Goal: Use online tool/utility: Utilize a website feature to perform a specific function

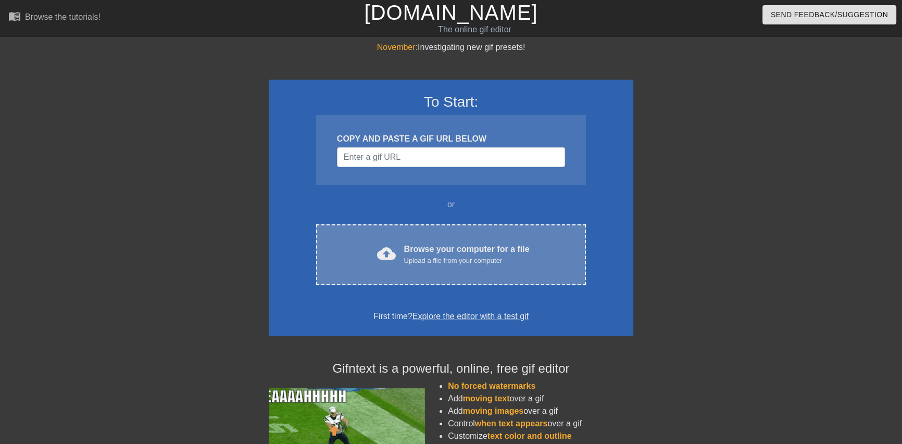
click at [469, 250] on div "Browse your computer for a file Upload a file from your computer" at bounding box center [467, 254] width 126 height 23
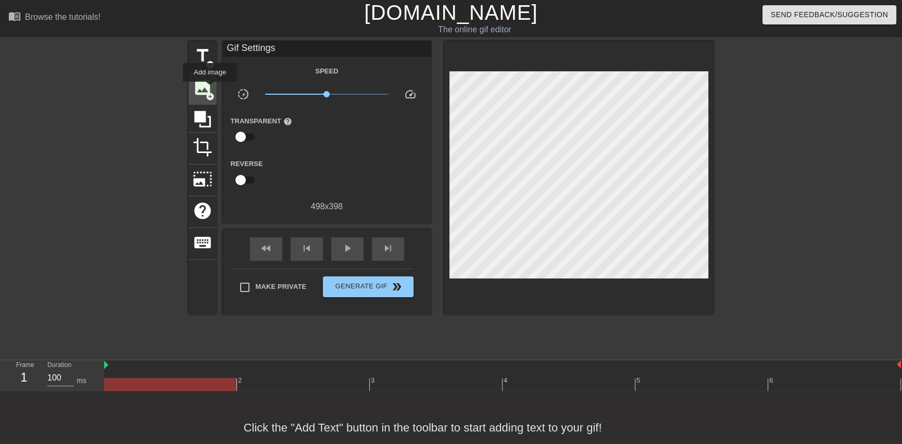
click at [210, 89] on span "image" at bounding box center [203, 88] width 20 height 20
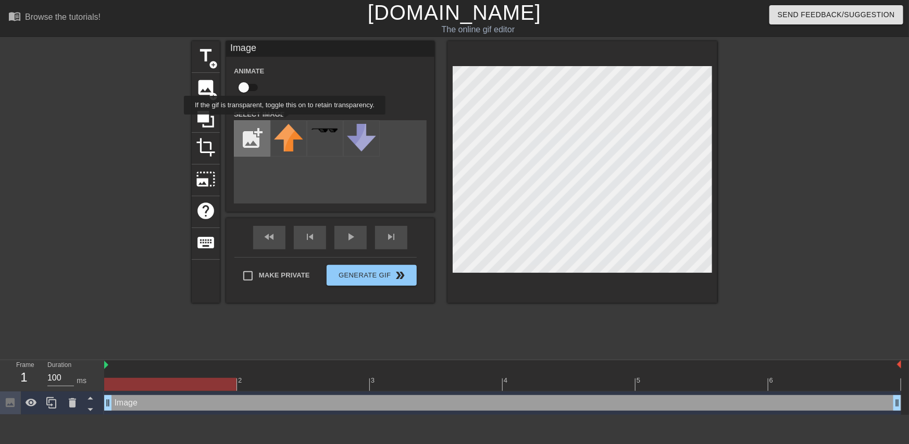
click at [250, 127] on input "file" at bounding box center [251, 138] width 35 height 35
type input "C:\fakepath\flamingtext_com-825750153.gif"
click at [286, 135] on img at bounding box center [288, 130] width 29 height 9
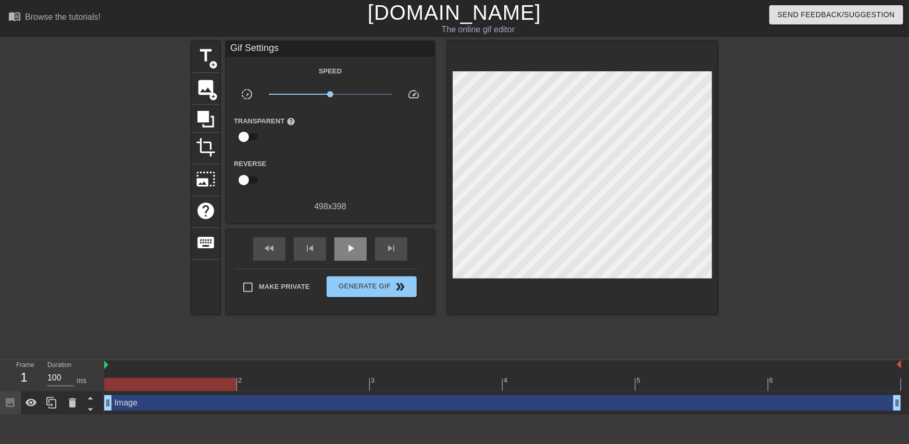
click at [362, 236] on div "fast_rewind skip_previous play_arrow skip_next" at bounding box center [330, 249] width 170 height 39
click at [344, 249] on div "play_arrow" at bounding box center [350, 249] width 32 height 23
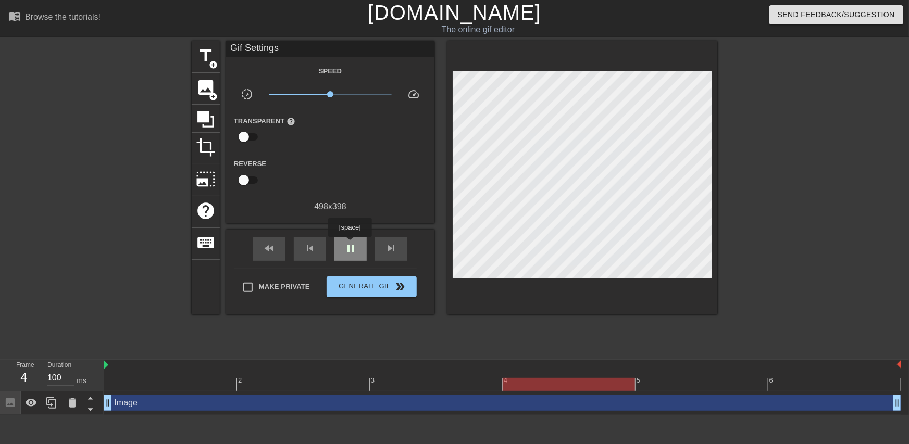
click at [350, 244] on span "pause" at bounding box center [350, 248] width 13 height 13
click at [215, 92] on span "add_circle" at bounding box center [213, 96] width 9 height 9
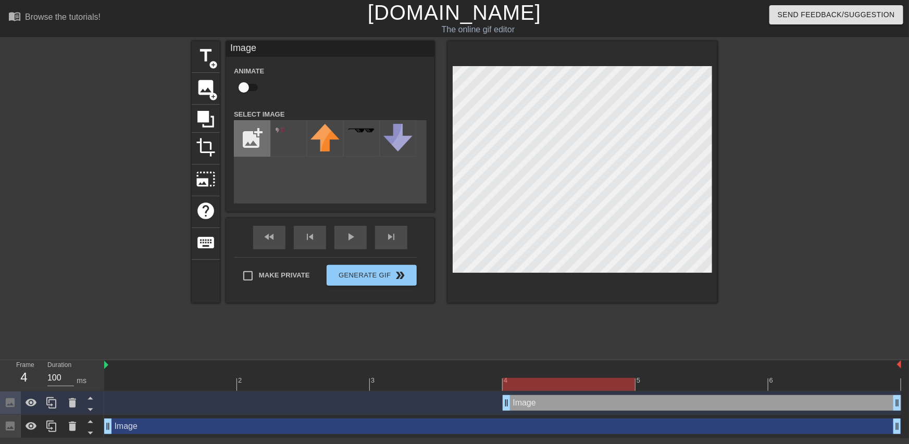
click at [263, 132] on input "file" at bounding box center [251, 138] width 35 height 35
type input "C:\fakepath\coollogo_com-138412322.png"
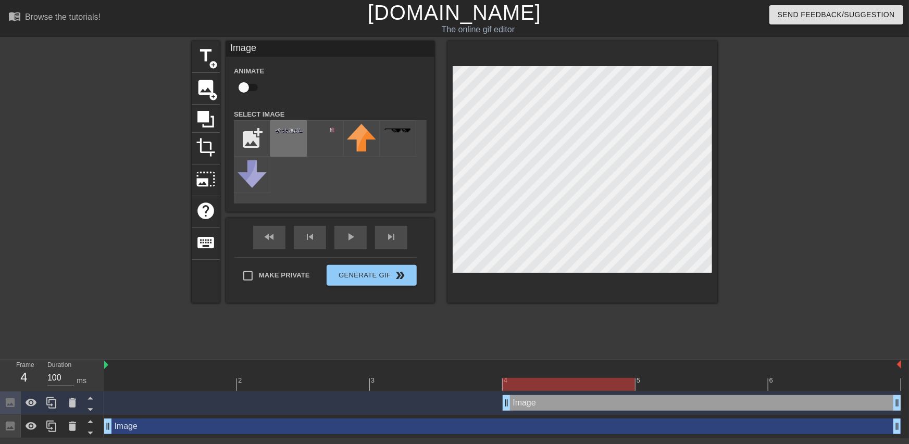
click at [294, 141] on div at bounding box center [288, 138] width 36 height 36
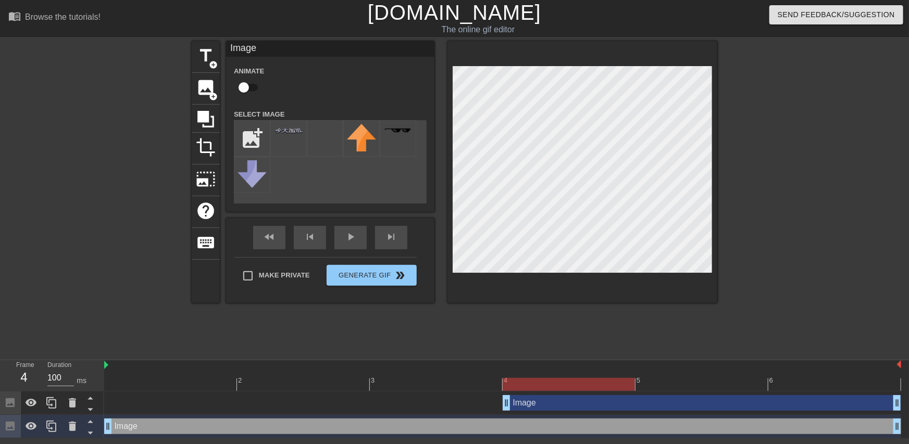
click at [785, 193] on div at bounding box center [808, 197] width 156 height 313
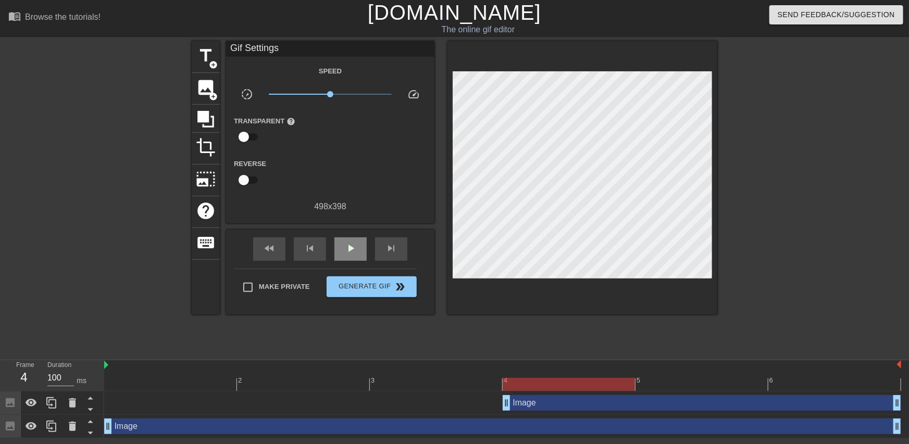
click at [352, 243] on span "play_arrow" at bounding box center [350, 248] width 13 height 13
click at [356, 253] on span "pause" at bounding box center [350, 248] width 13 height 13
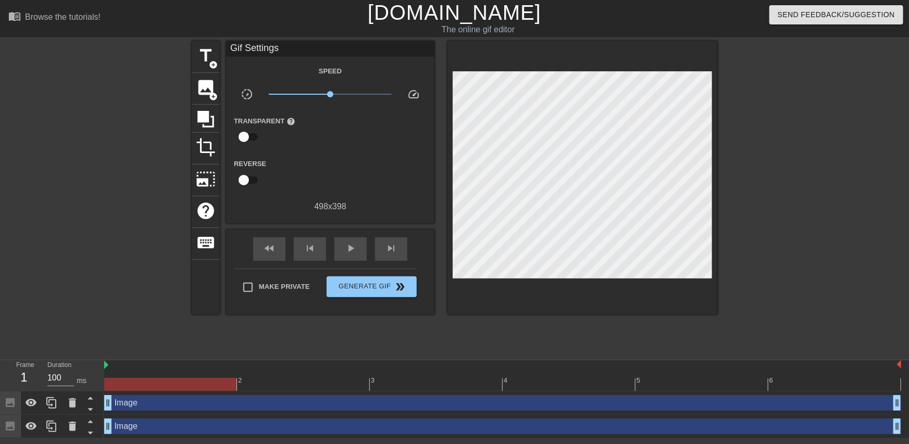
drag, startPoint x: 505, startPoint y: 404, endPoint x: 109, endPoint y: 386, distance: 396.4
click at [109, 386] on div "2 3 4 5 6 Image drag_handle drag_handle Image drag_handle drag_handle" at bounding box center [506, 400] width 805 height 78
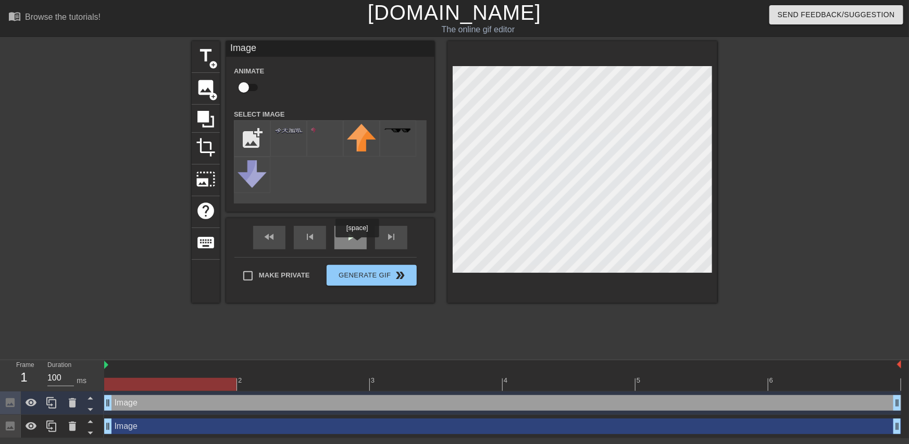
click at [364, 242] on div "play_arrow" at bounding box center [350, 237] width 32 height 23
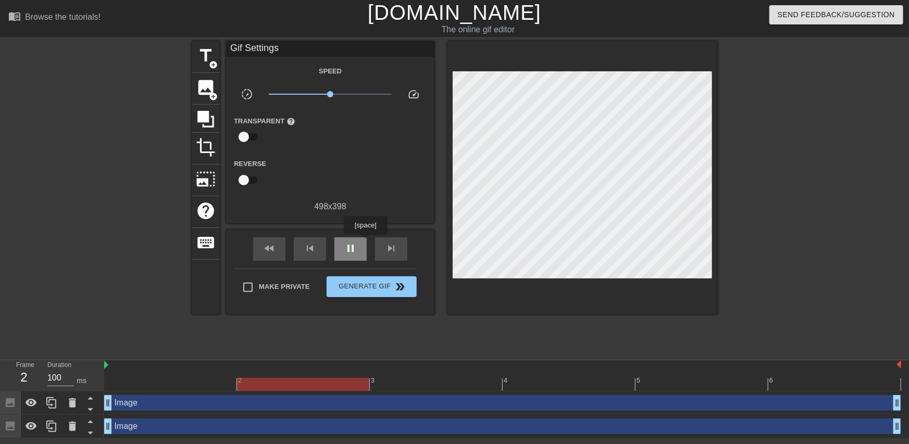
click at [365, 242] on div "pause" at bounding box center [350, 249] width 32 height 23
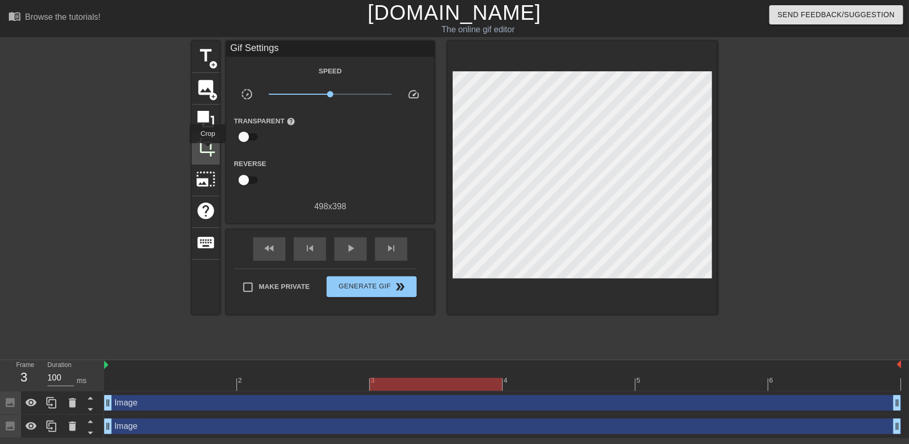
click at [208, 150] on span "crop" at bounding box center [206, 148] width 20 height 20
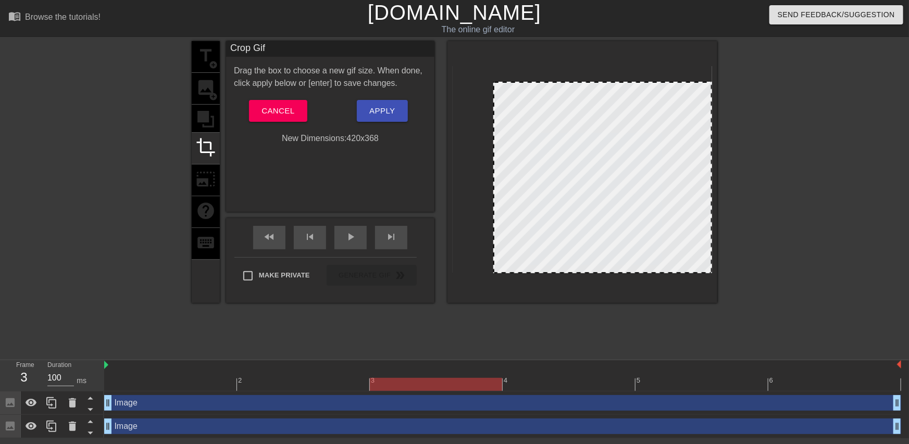
drag, startPoint x: 454, startPoint y: 66, endPoint x: 495, endPoint y: 83, distance: 44.4
click at [495, 82] on div at bounding box center [494, 83] width 10 height 10
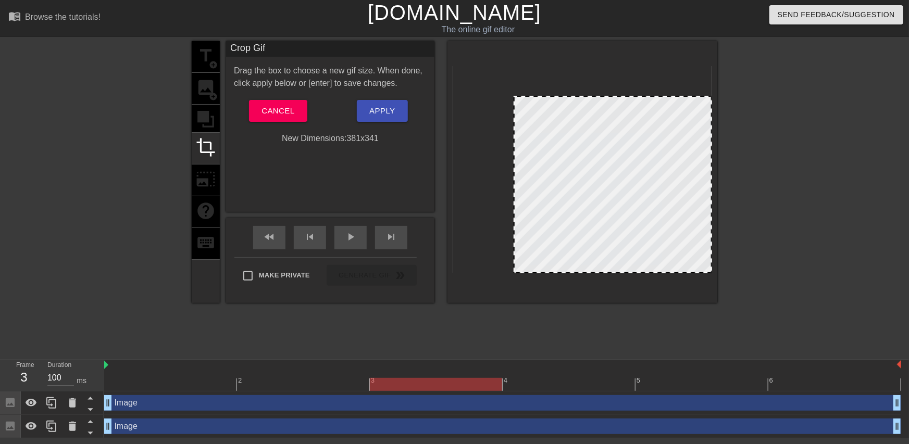
drag, startPoint x: 498, startPoint y: 85, endPoint x: 517, endPoint y: 99, distance: 24.3
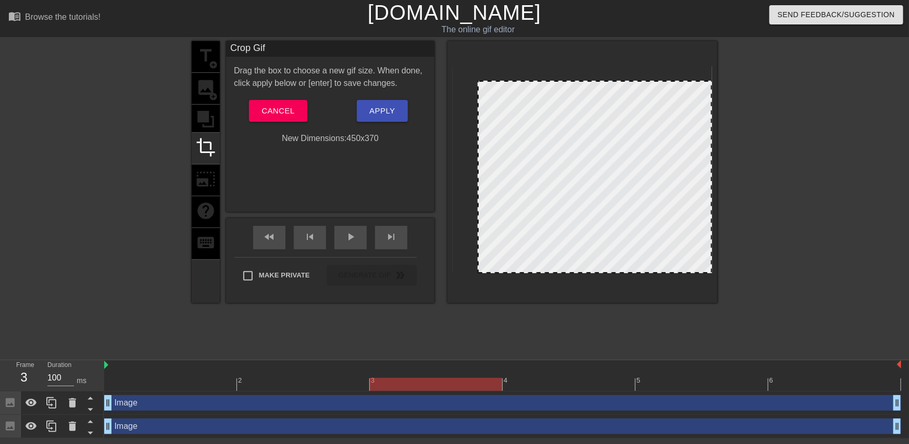
drag, startPoint x: 514, startPoint y: 98, endPoint x: 478, endPoint y: 83, distance: 39.0
drag, startPoint x: 479, startPoint y: 166, endPoint x: 491, endPoint y: 163, distance: 12.9
click at [557, 341] on div "title add_circle image add_circle crop photo_size_select_large help keyboard Cr…" at bounding box center [455, 197] width 526 height 313
click at [379, 107] on span "Apply" at bounding box center [382, 111] width 26 height 14
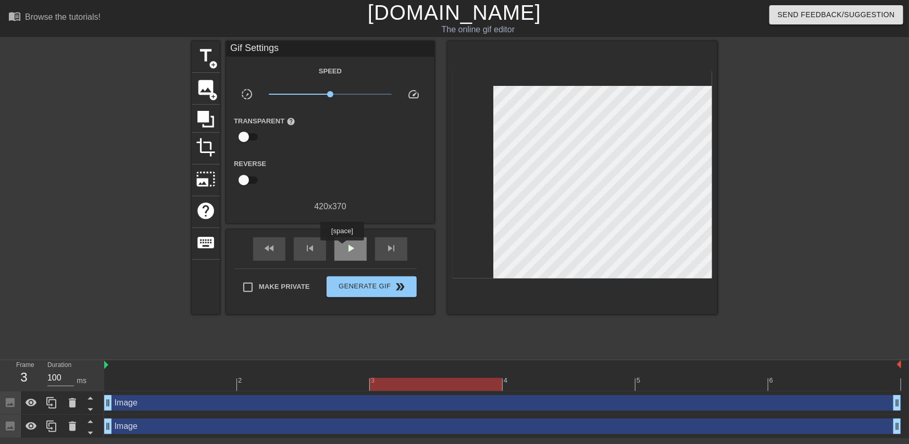
click at [342, 248] on div "play_arrow" at bounding box center [350, 249] width 32 height 23
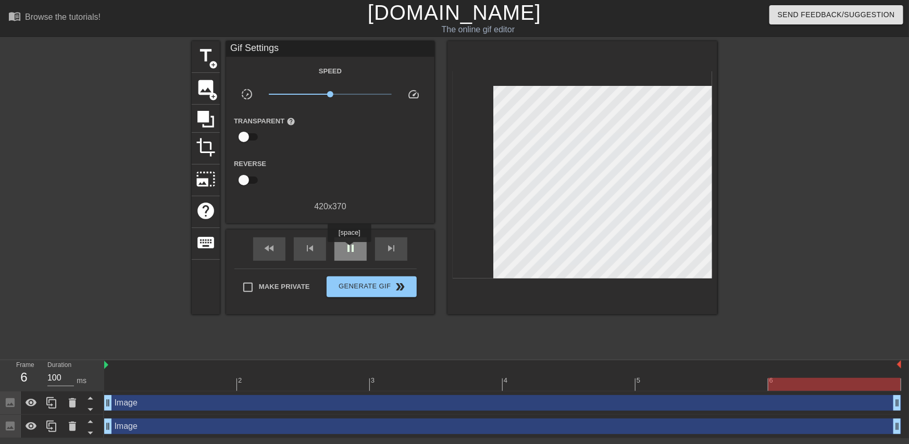
click at [349, 250] on span "pause" at bounding box center [350, 248] width 13 height 13
click at [369, 282] on span "Generate Gif double_arrow" at bounding box center [372, 287] width 82 height 13
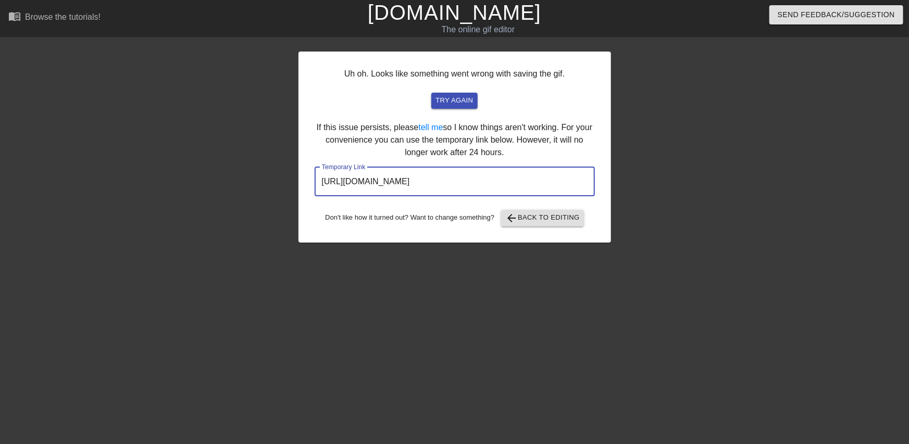
click at [464, 178] on input "[URL][DOMAIN_NAME]" at bounding box center [455, 181] width 280 height 29
